Goal: Task Accomplishment & Management: Use online tool/utility

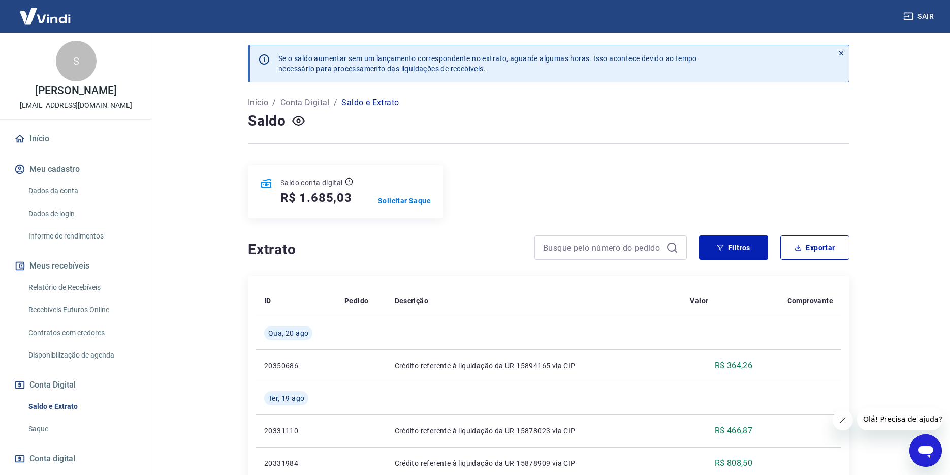
click at [393, 199] on p "Solicitar Saque" at bounding box center [404, 201] width 53 height 10
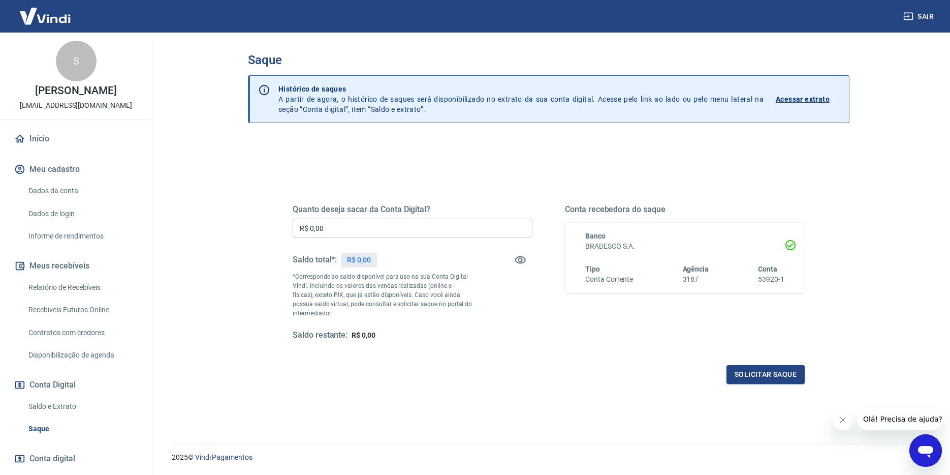
click at [355, 222] on input "R$ 0,00" at bounding box center [413, 228] width 240 height 19
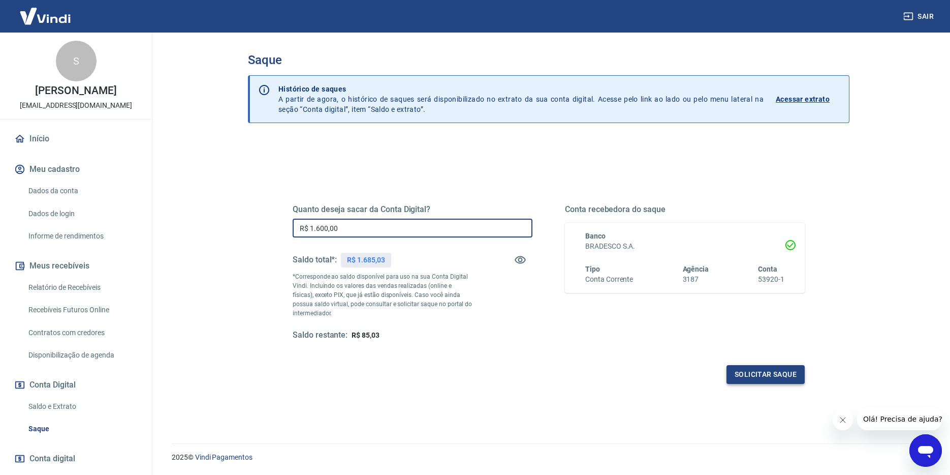
type input "R$ 1.600,00"
click at [743, 366] on button "Solicitar saque" at bounding box center [766, 374] width 78 height 19
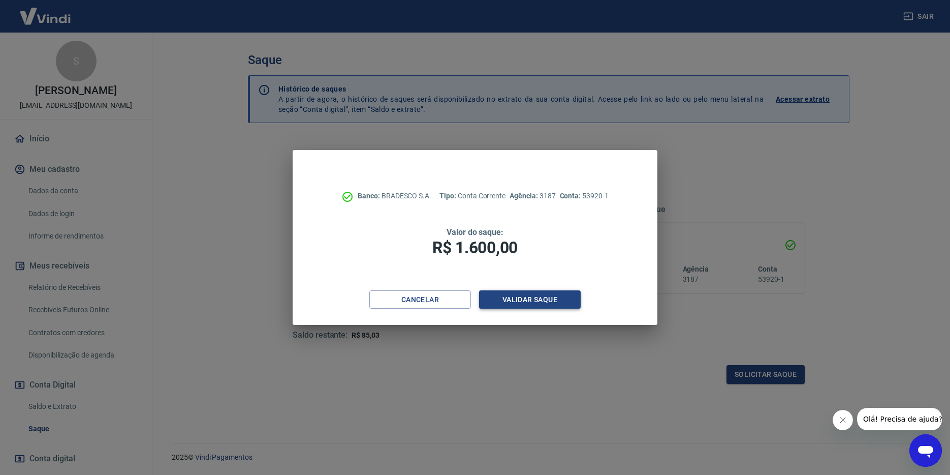
click at [512, 298] on button "Validar saque" at bounding box center [530, 299] width 102 height 19
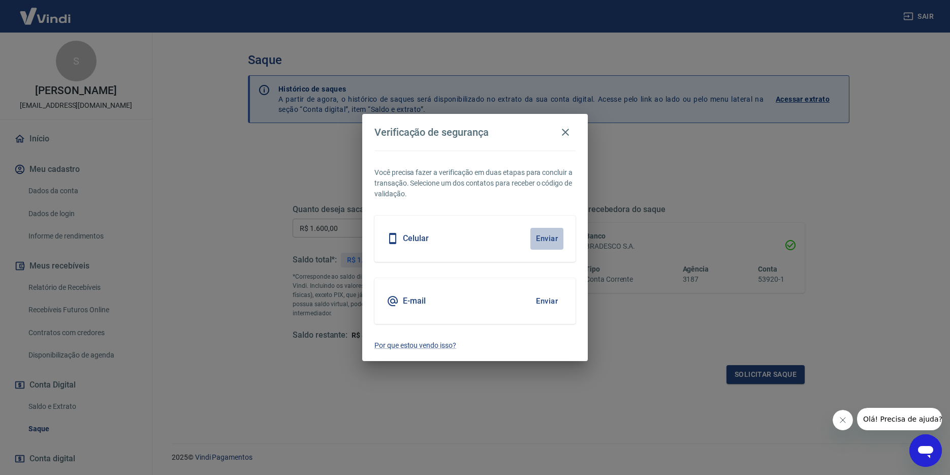
click at [542, 236] on button "Enviar" at bounding box center [547, 238] width 33 height 21
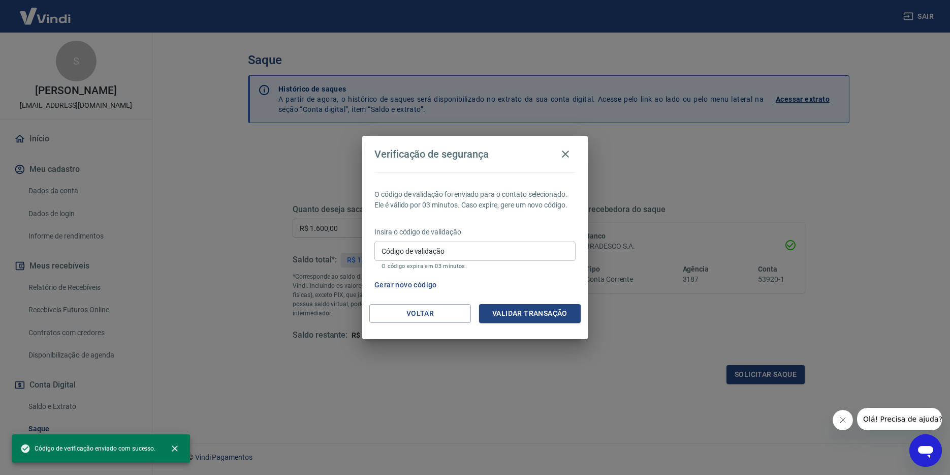
click at [406, 252] on input "Código de validação" at bounding box center [475, 250] width 201 height 19
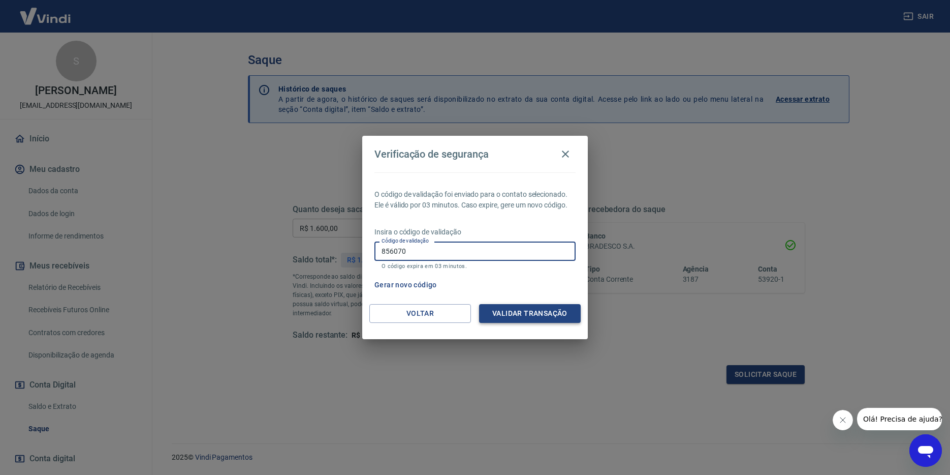
type input "856070"
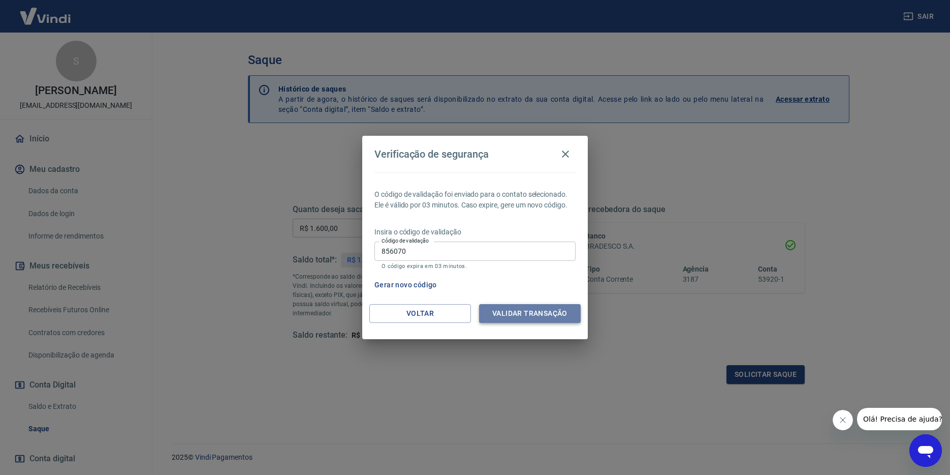
click at [500, 310] on button "Validar transação" at bounding box center [530, 313] width 102 height 19
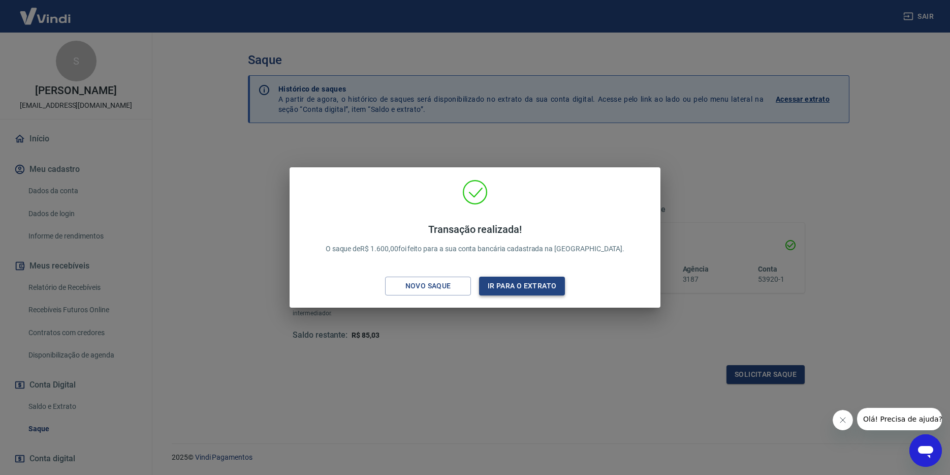
click at [500, 288] on button "Ir para o extrato" at bounding box center [522, 285] width 86 height 19
